Goal: Information Seeking & Learning: Check status

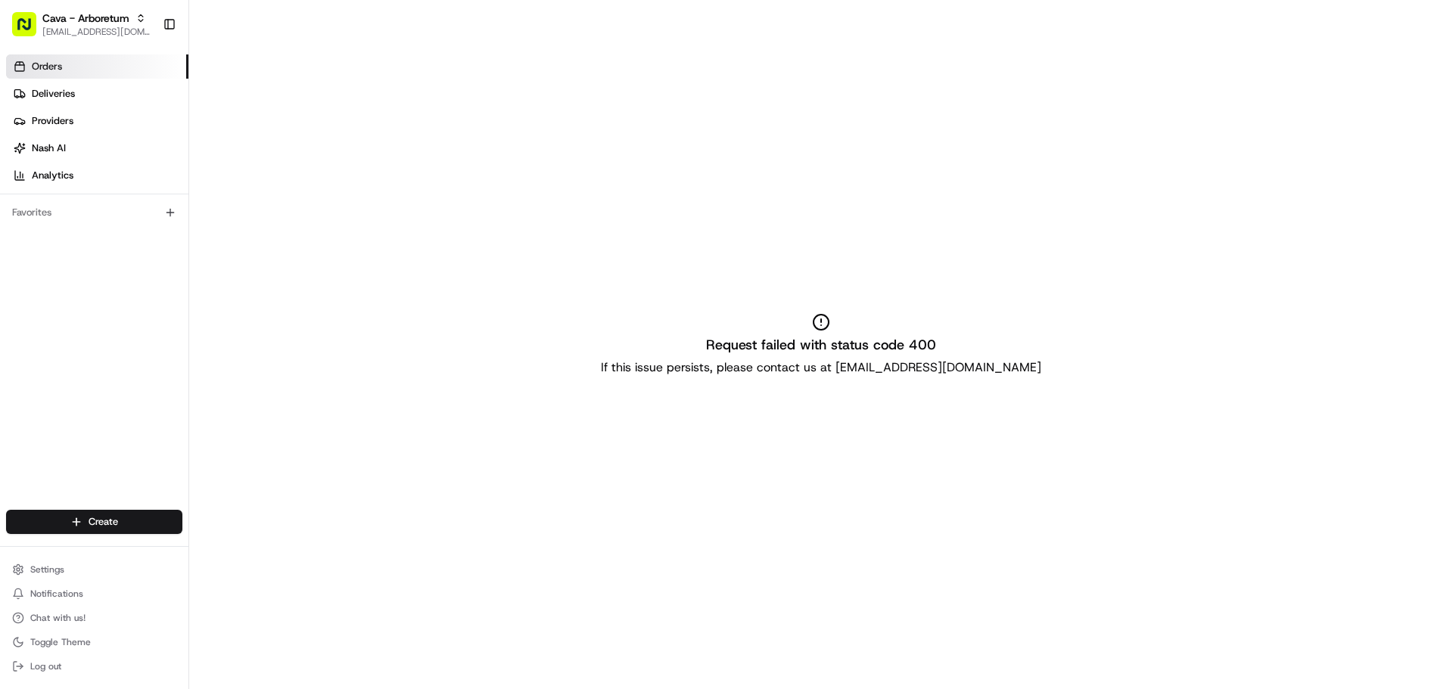
click at [81, 61] on link "Orders" at bounding box center [97, 66] width 182 height 24
click at [80, 619] on span "Chat with us!" at bounding box center [57, 618] width 55 height 12
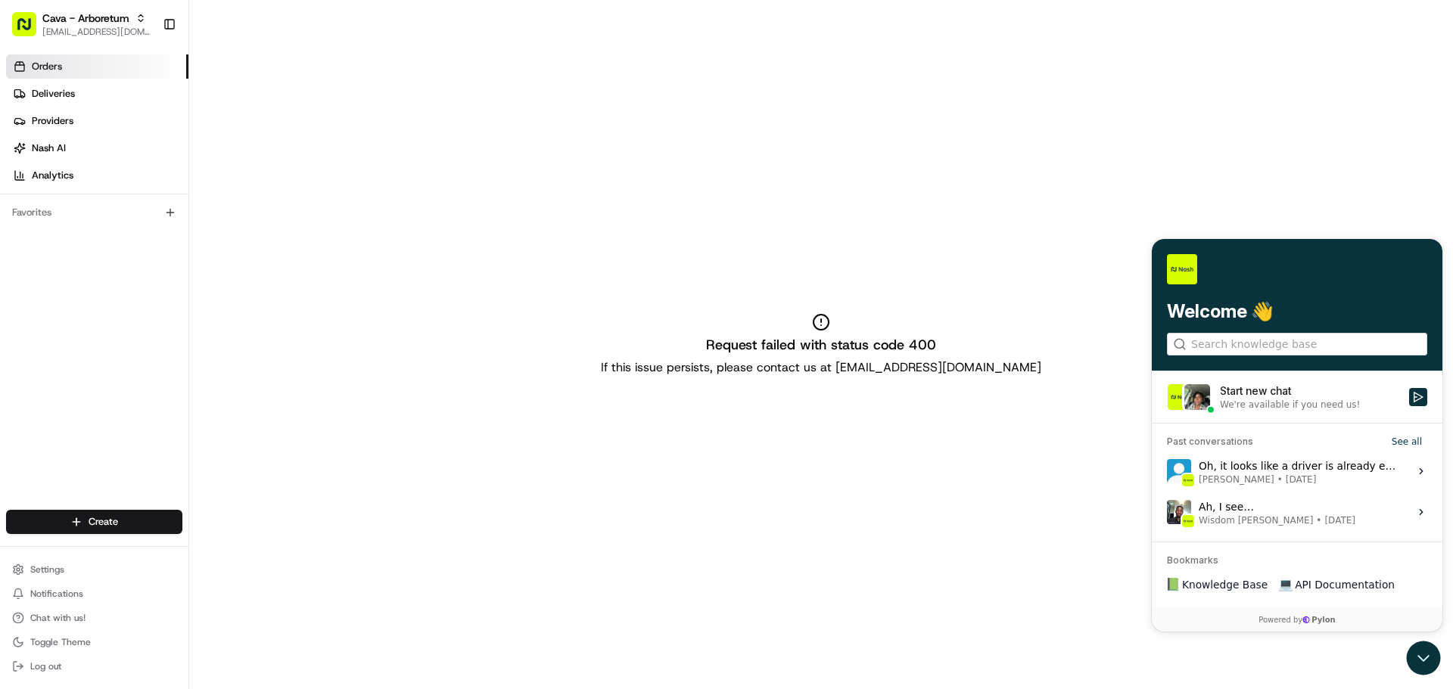
click at [1250, 399] on div "We're available if you need us!" at bounding box center [1290, 405] width 140 height 12
click at [1409, 399] on button "Start new chat We're available if you need us!" at bounding box center [1418, 397] width 18 height 18
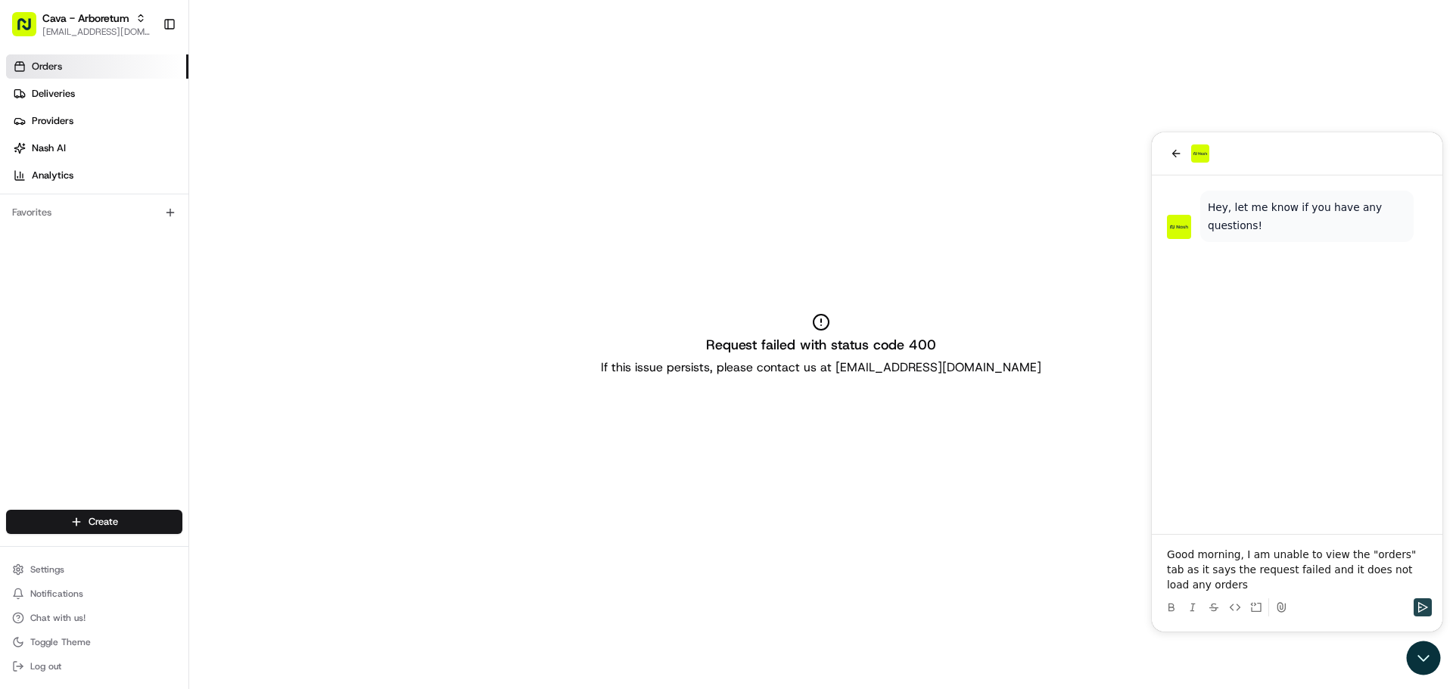
click at [1429, 602] on button "Send" at bounding box center [1422, 607] width 18 height 18
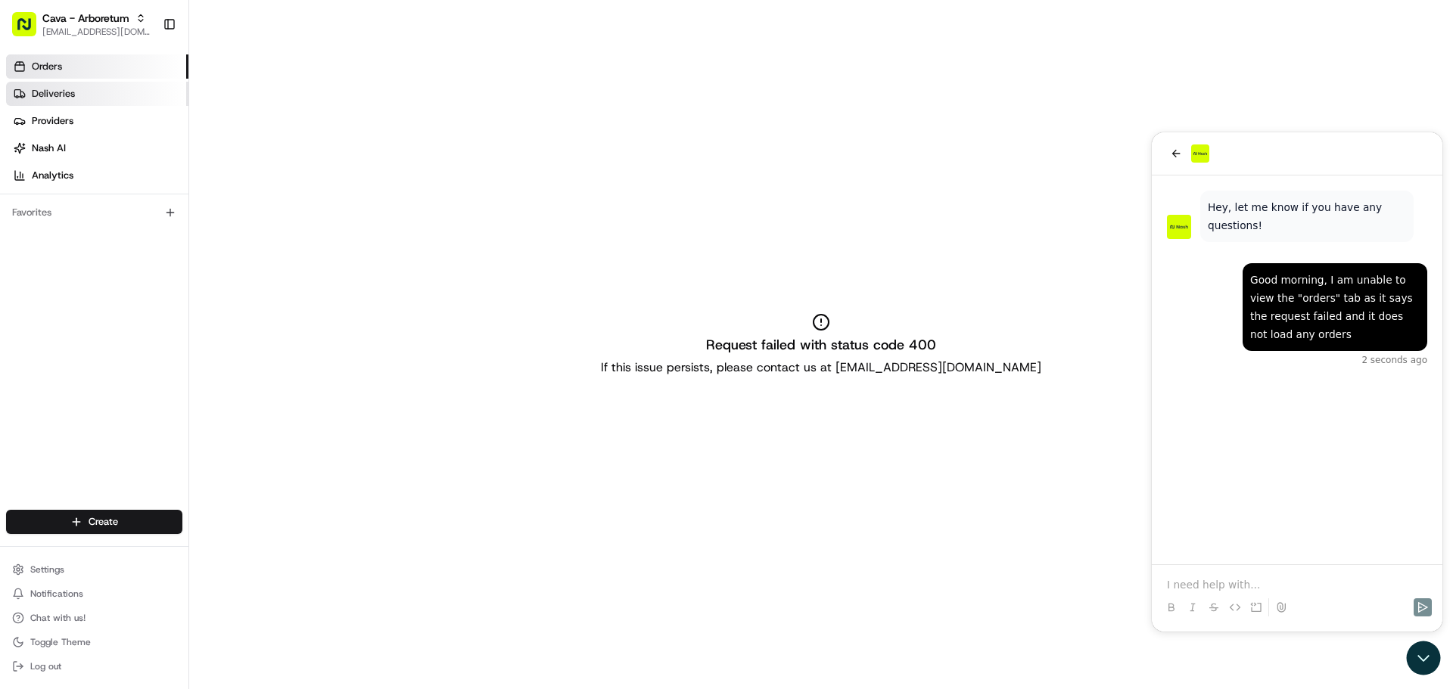
click at [98, 87] on link "Deliveries" at bounding box center [97, 94] width 182 height 24
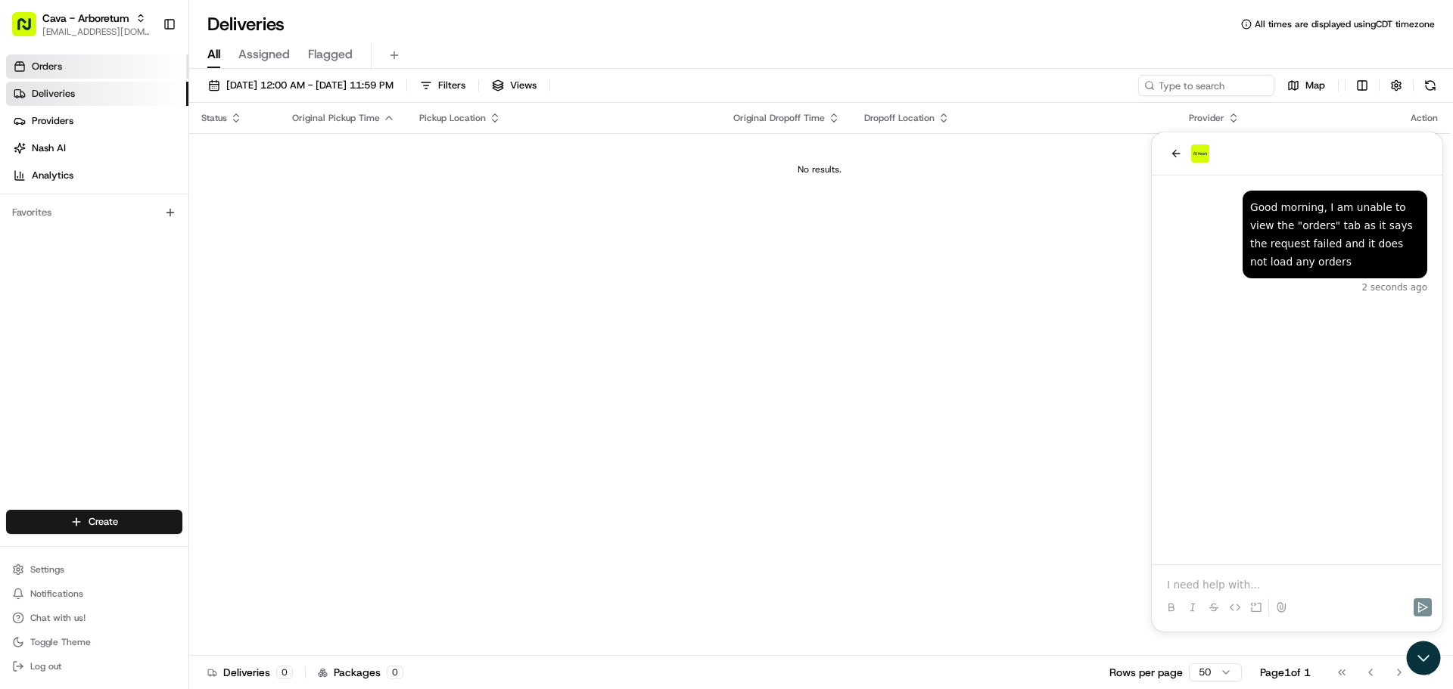
click at [104, 76] on link "Orders" at bounding box center [97, 66] width 182 height 24
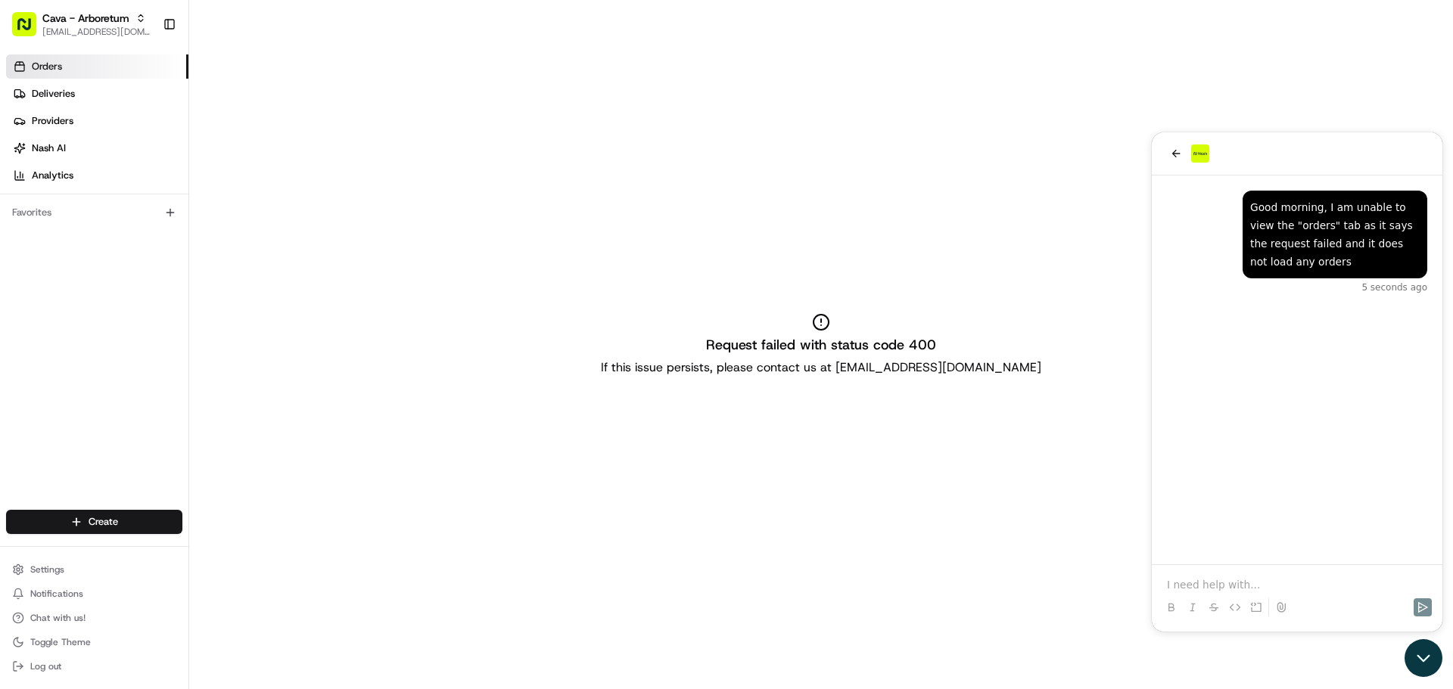
click at [1432, 673] on div at bounding box center [1424, 658] width 41 height 38
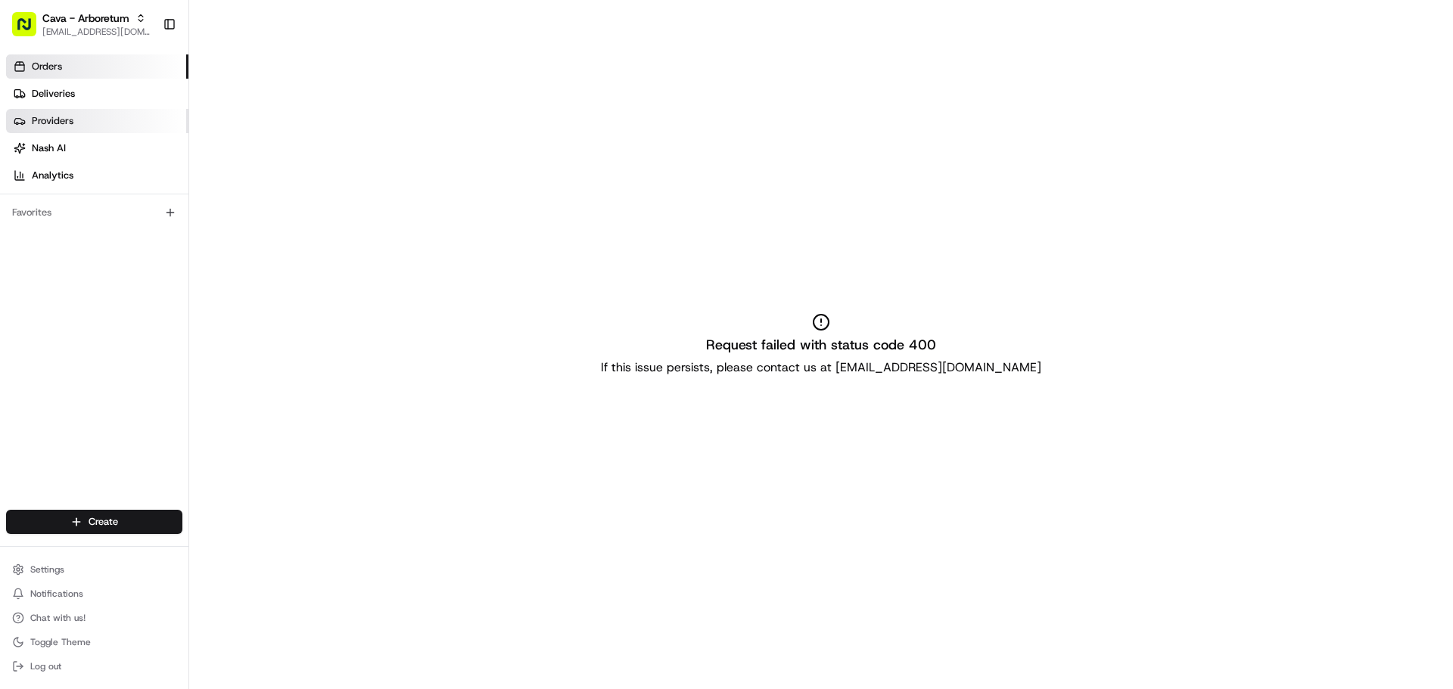
click at [78, 120] on link "Providers" at bounding box center [97, 121] width 182 height 24
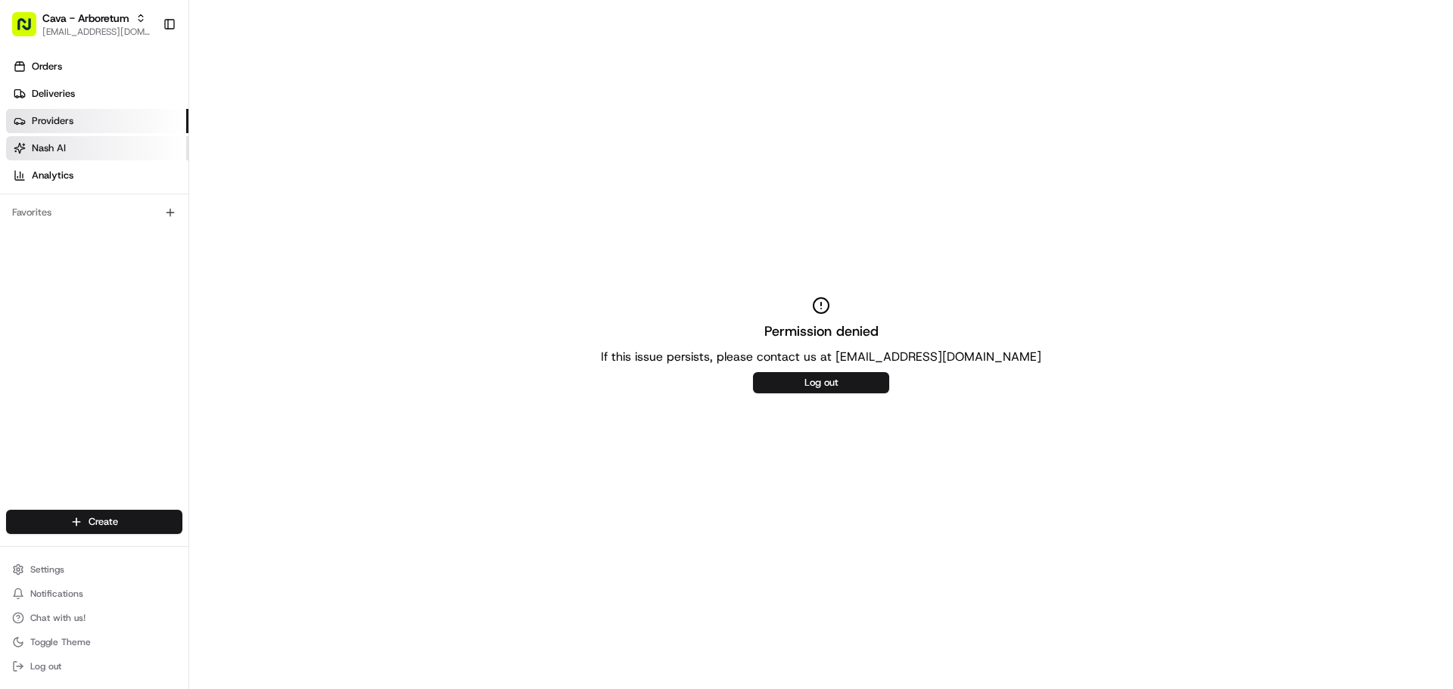
click at [88, 146] on link "Nash AI" at bounding box center [97, 148] width 182 height 24
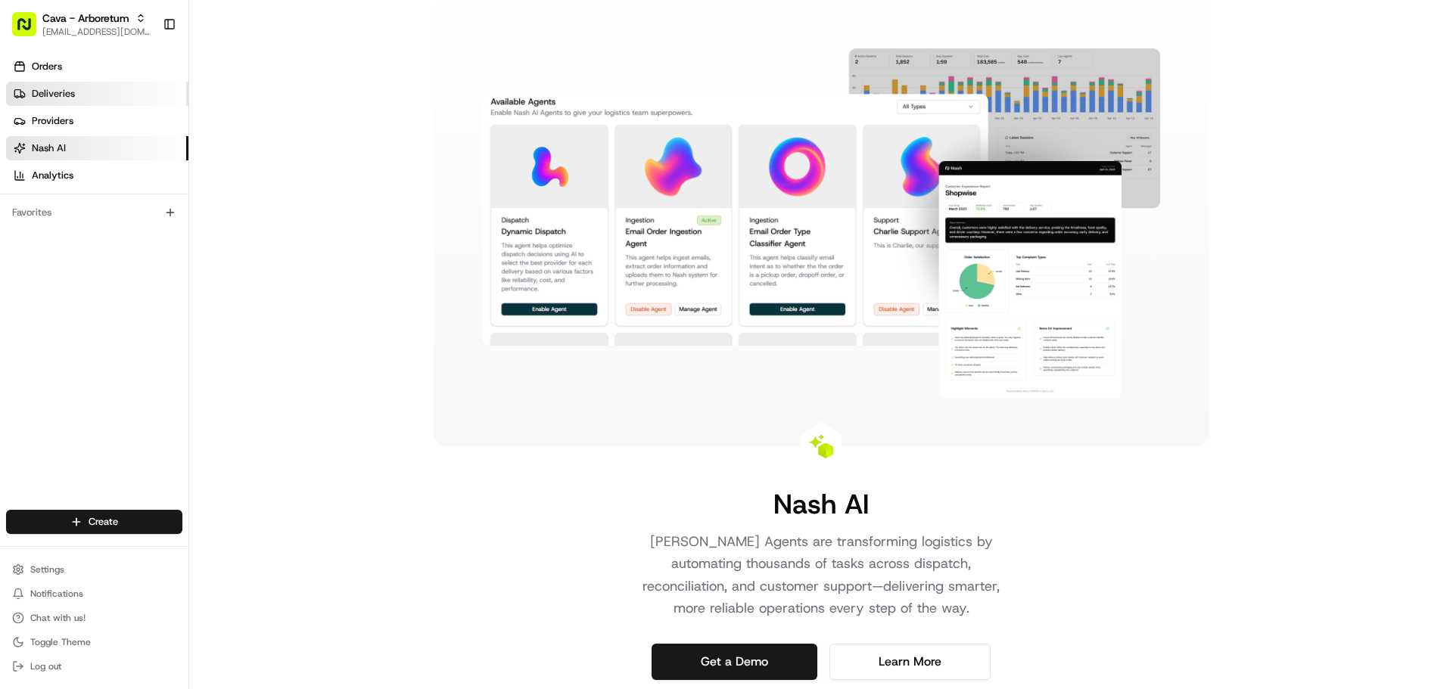
click at [51, 87] on span "Deliveries" at bounding box center [53, 94] width 43 height 14
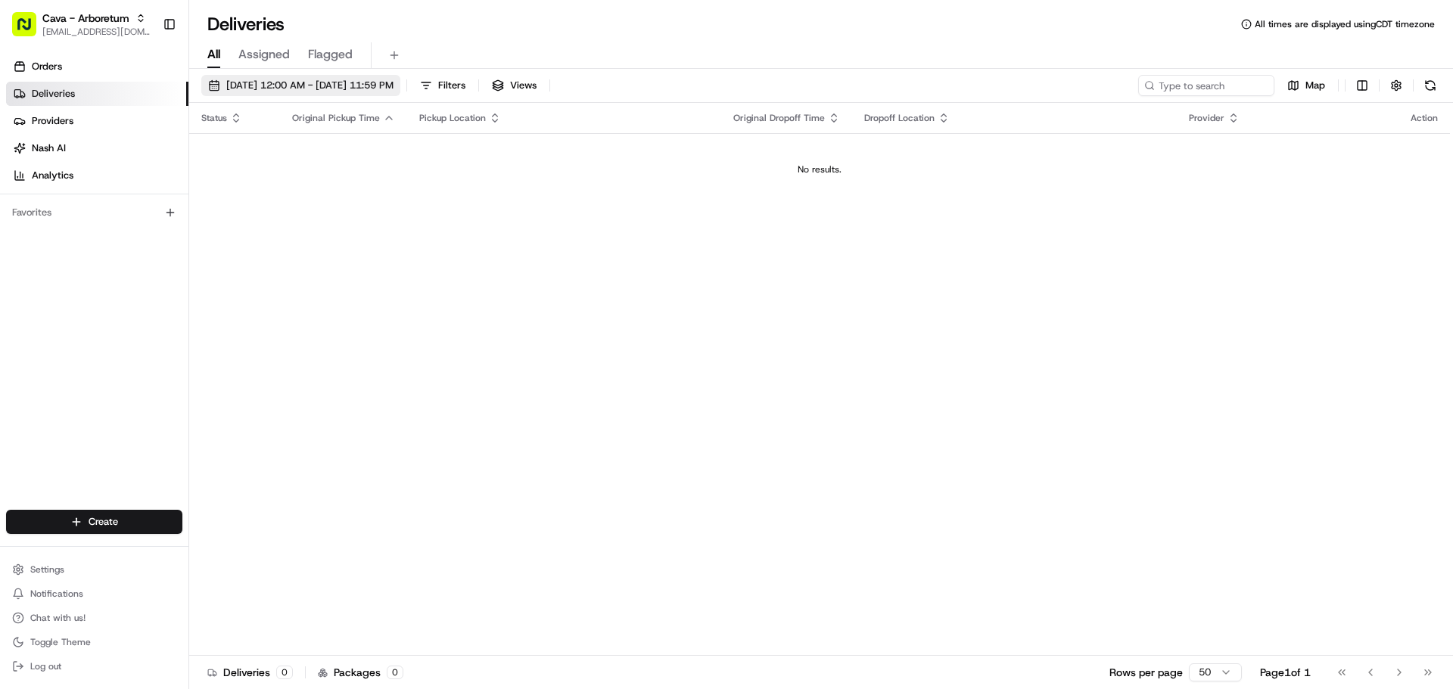
click at [344, 89] on span "[DATE] 12:00 AM - [DATE] 11:59 PM" at bounding box center [309, 86] width 167 height 14
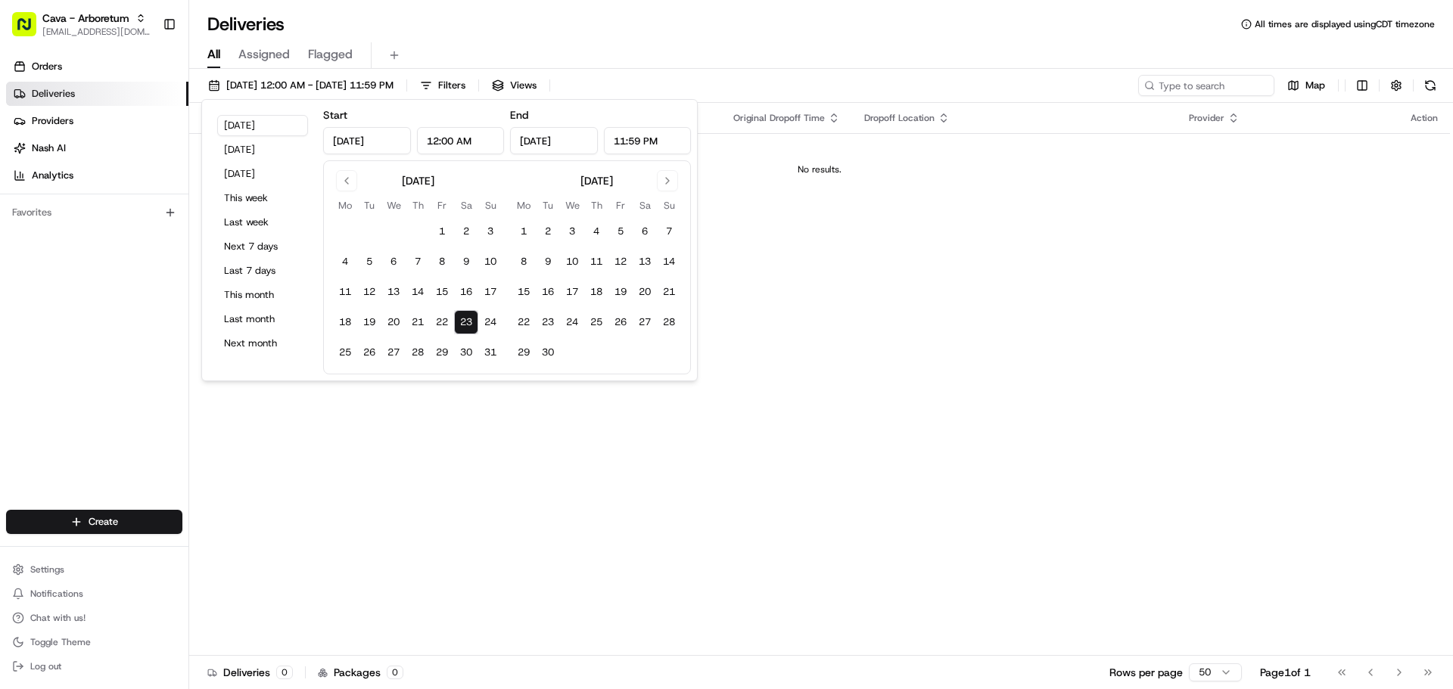
click at [464, 320] on button "23" at bounding box center [466, 322] width 24 height 24
click at [439, 458] on div "Status Original Pickup Time Pickup Location Original Dropoff Time Dropoff Locat…" at bounding box center [819, 379] width 1261 height 553
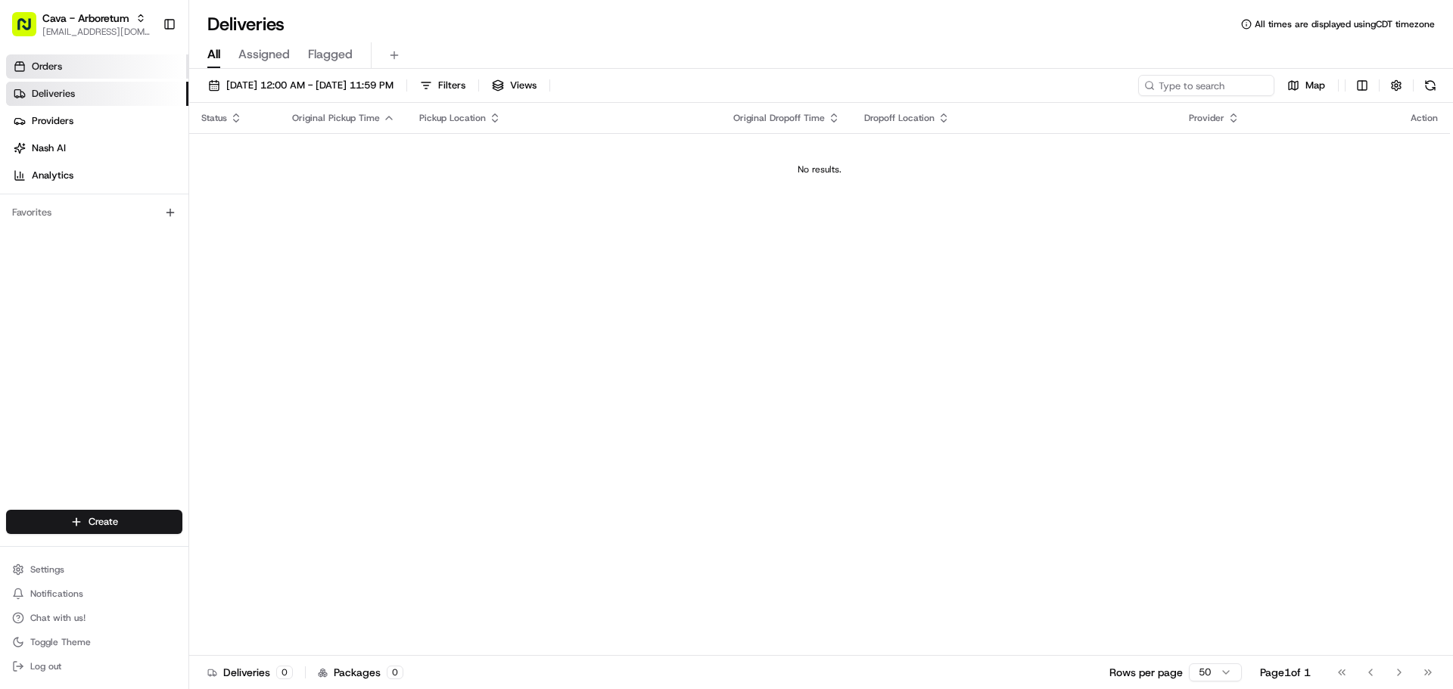
click at [104, 66] on link "Orders" at bounding box center [97, 66] width 182 height 24
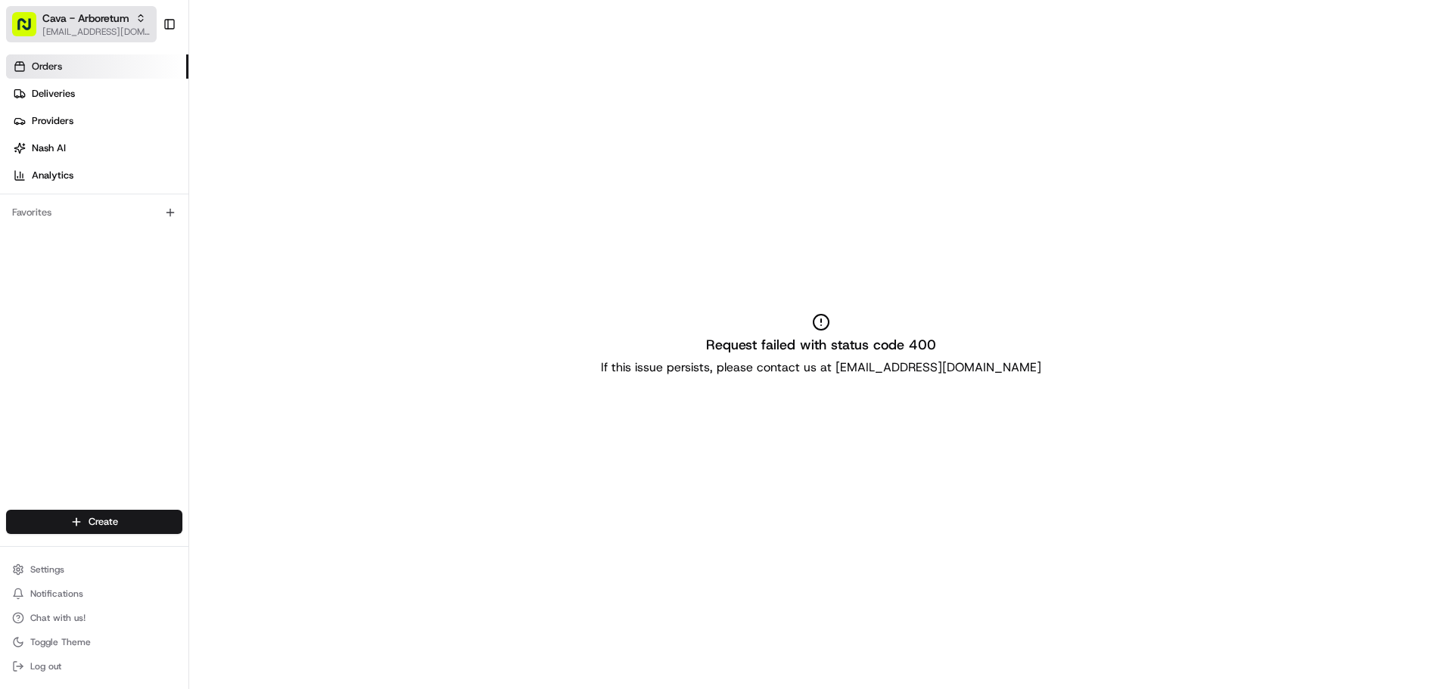
click at [113, 25] on span "Cava - Arboretum" at bounding box center [85, 18] width 87 height 15
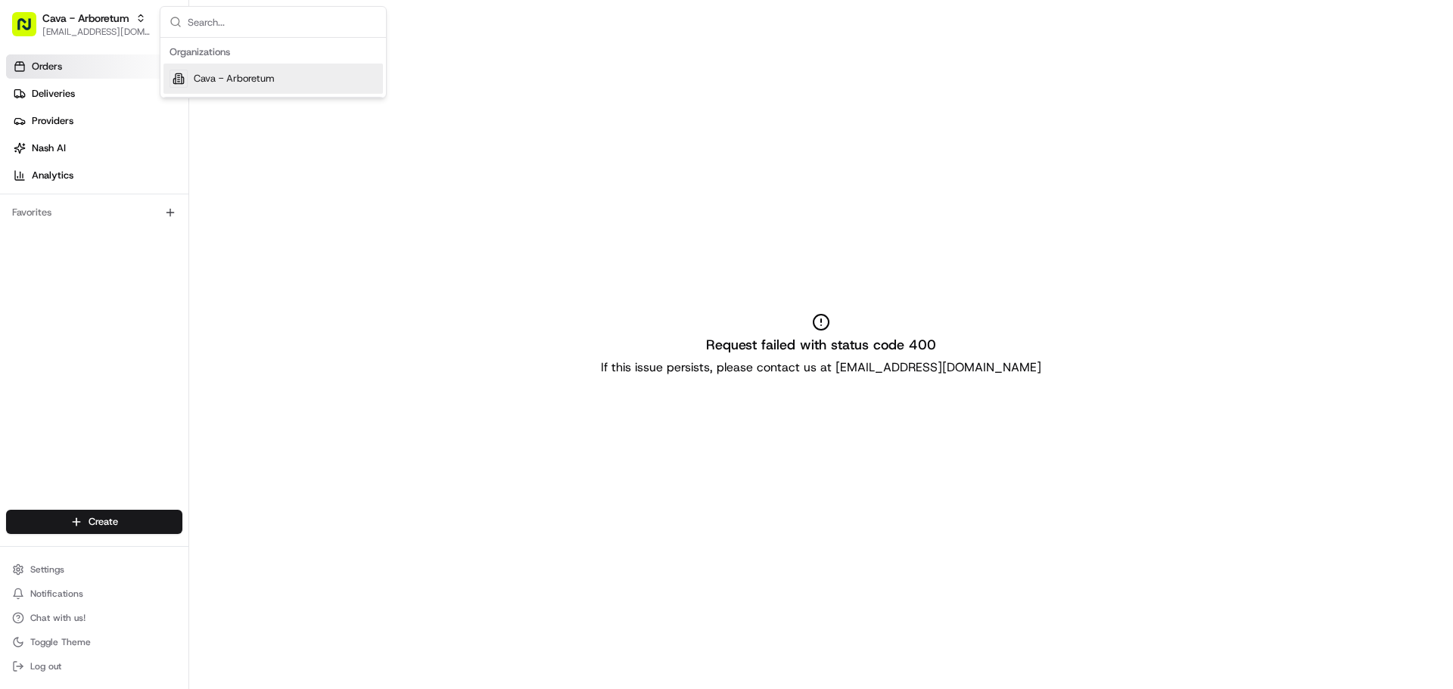
click at [256, 82] on span "Cava - Arboretum" at bounding box center [234, 79] width 81 height 14
click at [80, 97] on link "Deliveries" at bounding box center [97, 94] width 182 height 24
